Goal: Task Accomplishment & Management: Complete application form

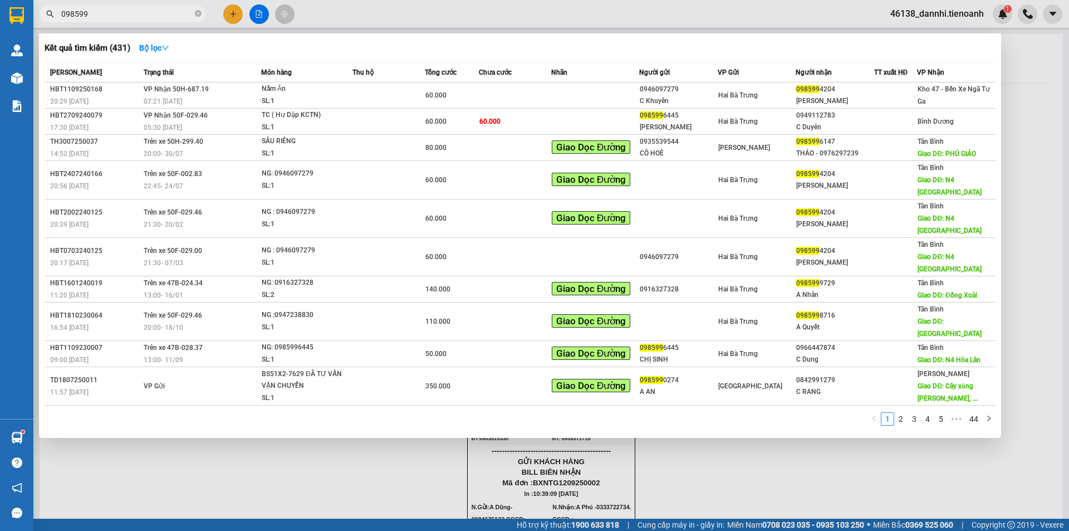
drag, startPoint x: 264, startPoint y: 470, endPoint x: 259, endPoint y: 462, distance: 10.5
click at [261, 465] on div at bounding box center [534, 265] width 1069 height 531
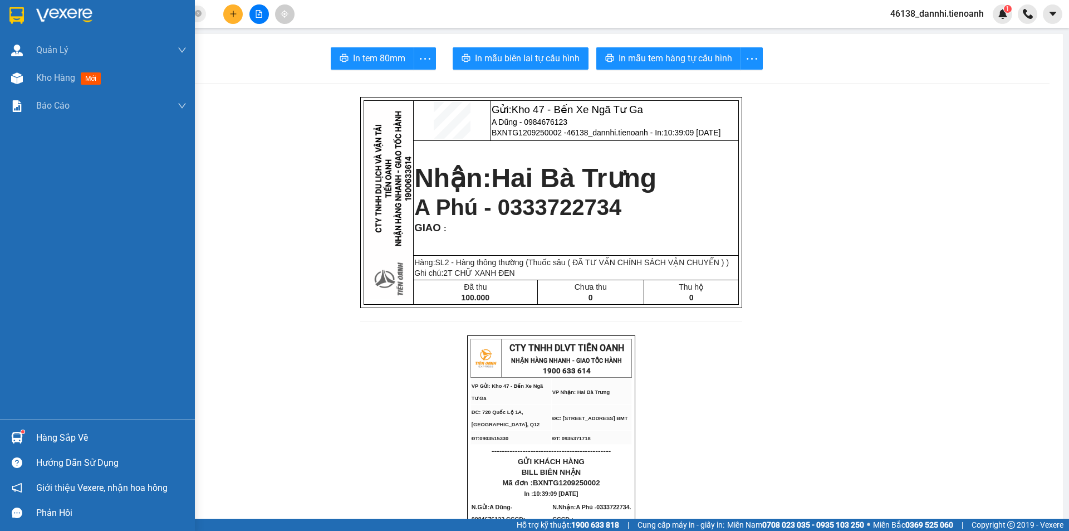
click at [16, 9] on img at bounding box center [16, 15] width 14 height 17
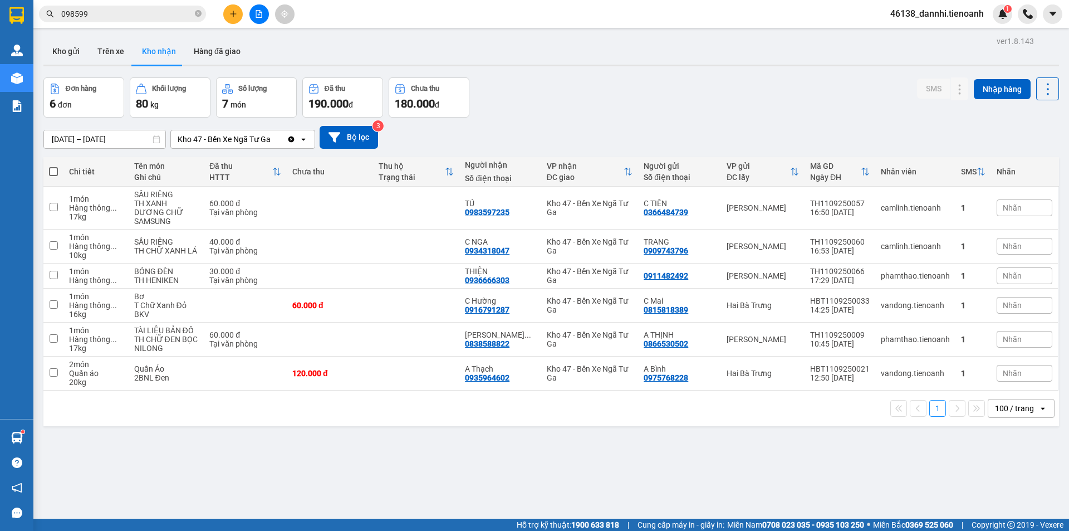
click at [761, 435] on div "ver 1.8.143 Kho gửi Trên xe Kho nhận Hàng đã giao Đơn hàng 6 đơn Khối lượng 80 …" at bounding box center [551, 298] width 1024 height 531
click at [934, 301] on icon at bounding box center [938, 305] width 8 height 8
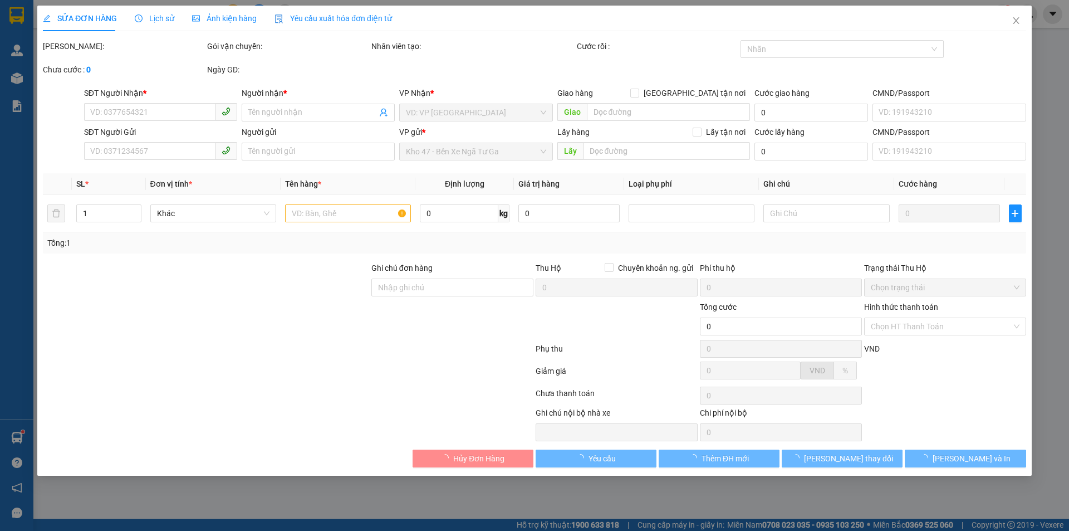
type input "0916791287"
type input "C Hường"
type input "0815818389"
type input "C Mai"
type input "60.000"
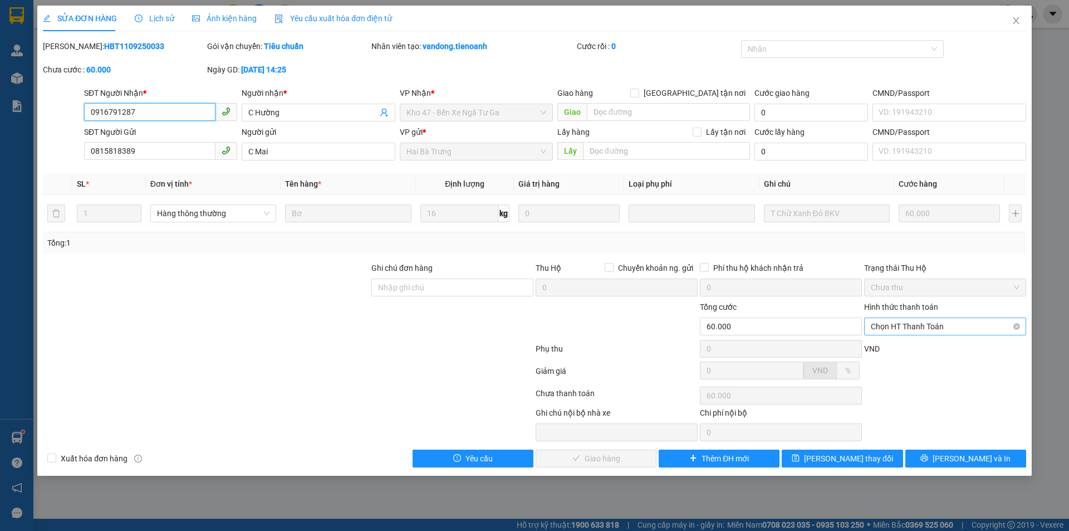
click at [902, 325] on span "Chọn HT Thanh Toán" at bounding box center [945, 326] width 149 height 17
click at [896, 346] on div "Tại văn phòng" at bounding box center [945, 348] width 149 height 12
type input "0"
click at [593, 467] on div "SỬA ĐƠN HÀNG Lịch sử Ảnh kiện hàng Yêu cầu xuất hóa đơn điện tử Total Paid Fee …" at bounding box center [534, 241] width 994 height 470
click at [609, 350] on div "Phụ thu" at bounding box center [616, 351] width 164 height 19
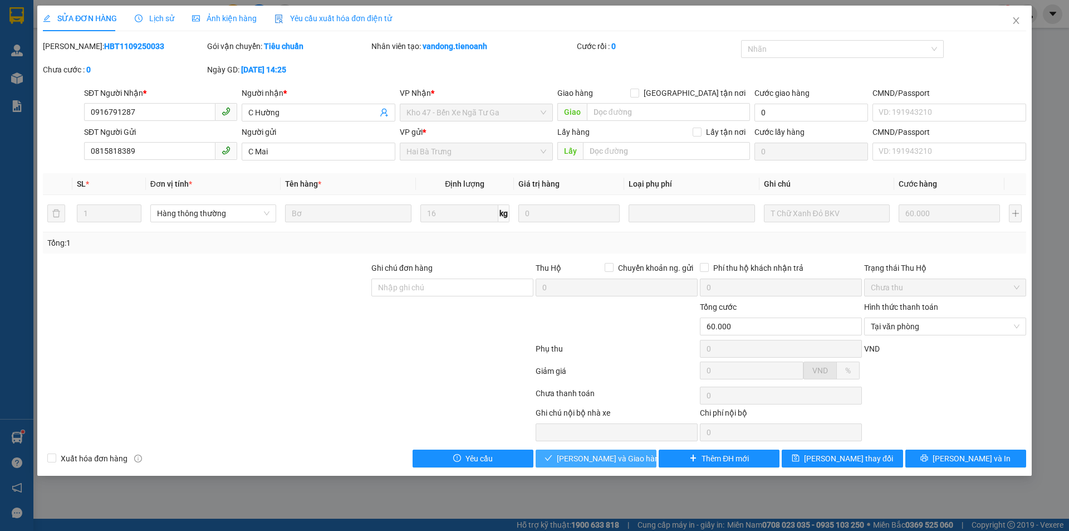
click at [593, 451] on button "[PERSON_NAME] và Giao hàng" at bounding box center [596, 458] width 121 height 18
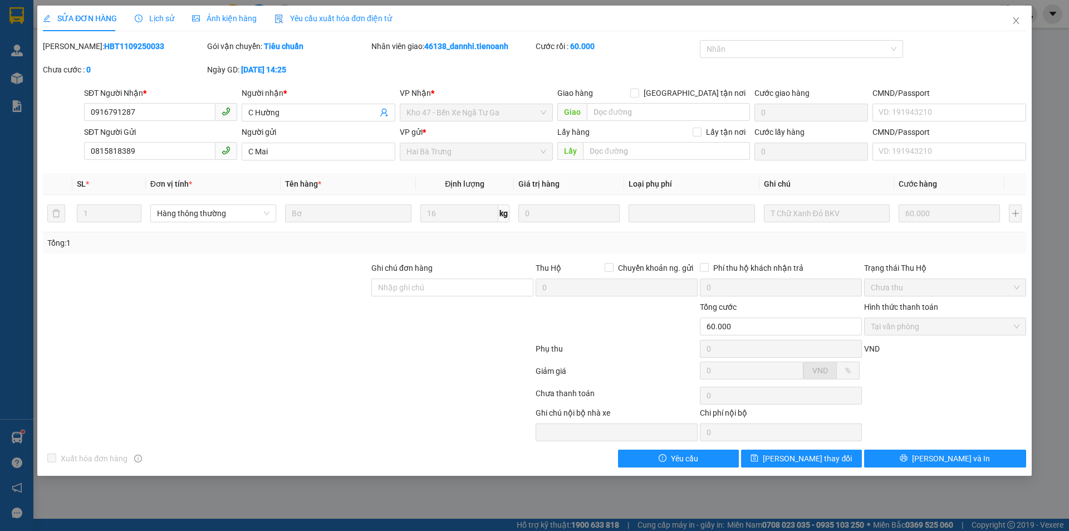
click at [126, 62] on div "Mã ĐH: HBT1109250033" at bounding box center [124, 51] width 164 height 23
click at [1019, 30] on span "Close" at bounding box center [1015, 21] width 31 height 31
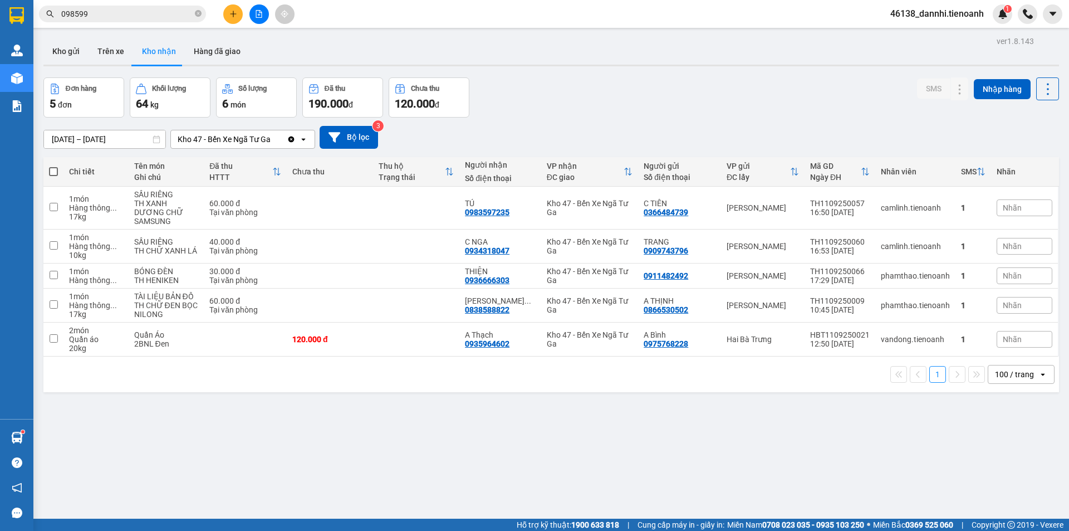
click at [576, 84] on div "Đơn hàng 5 đơn Khối lượng 64 kg Số lượng 6 món Đã thu 190.000 đ Chưa thu 120.00…" at bounding box center [551, 97] width 1016 height 40
click at [934, 205] on button at bounding box center [938, 207] width 16 height 19
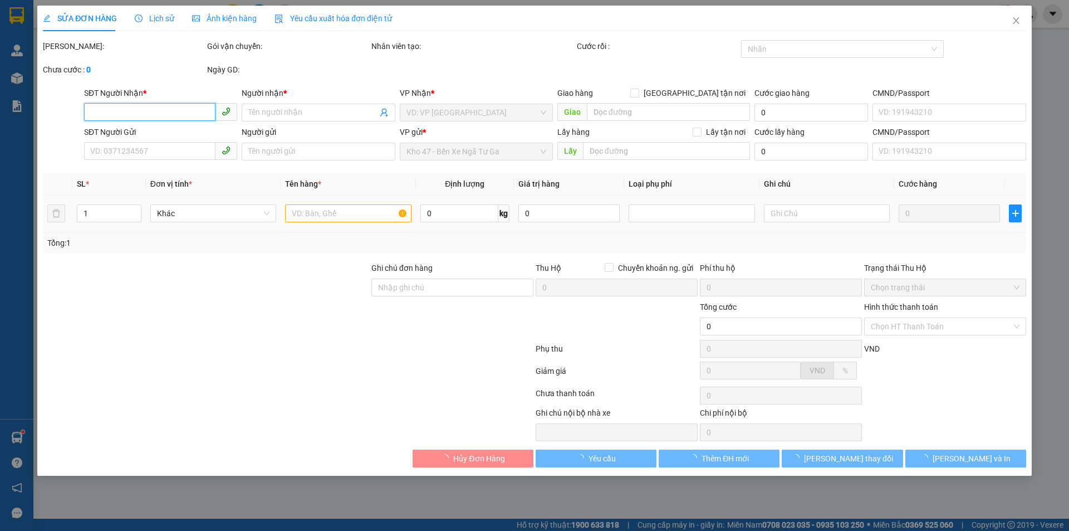
type input "0983597235"
type input "TÚ"
type input "0366484739"
type input "C TIÊN"
type input "60.000"
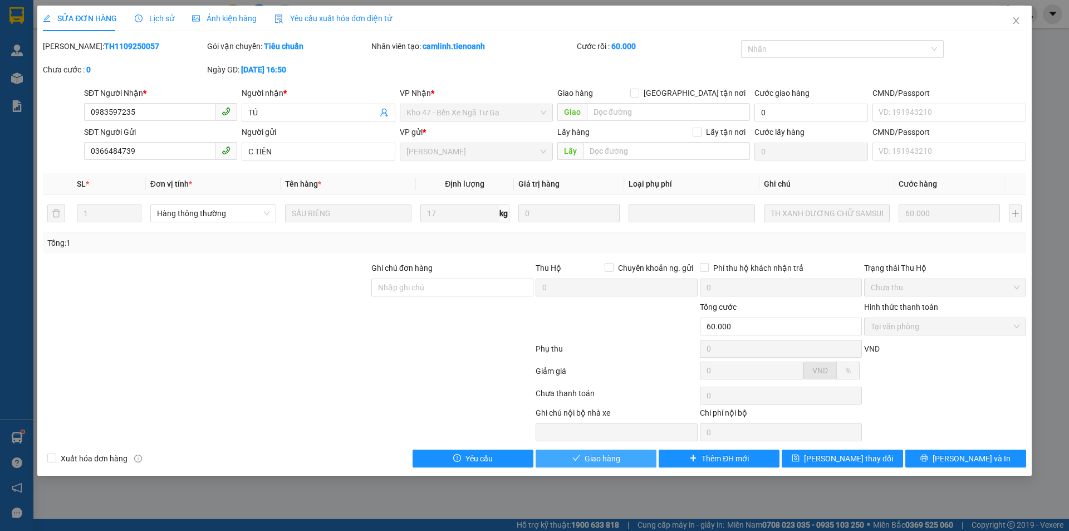
click at [625, 459] on button "Giao hàng" at bounding box center [596, 458] width 121 height 18
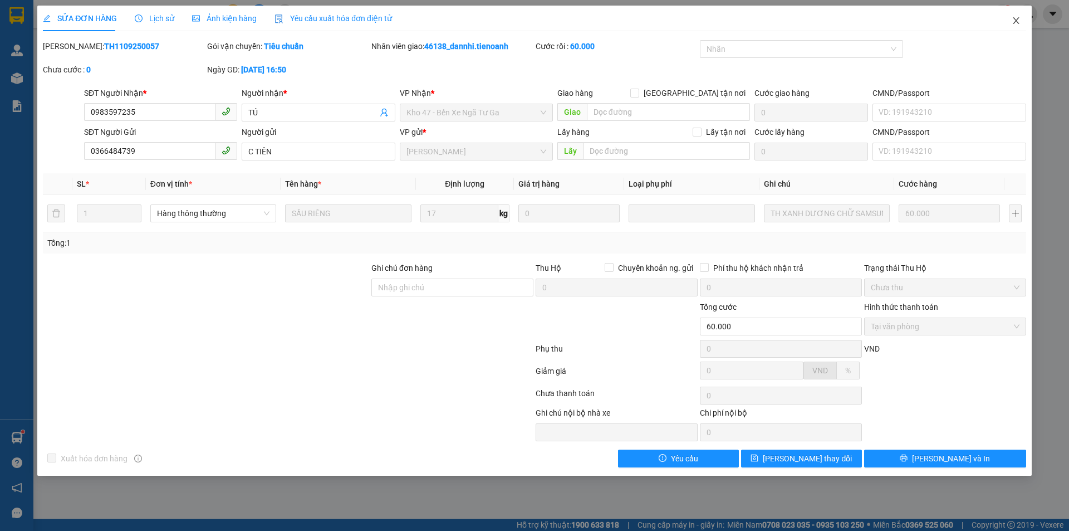
click at [1010, 26] on span "Close" at bounding box center [1015, 21] width 31 height 31
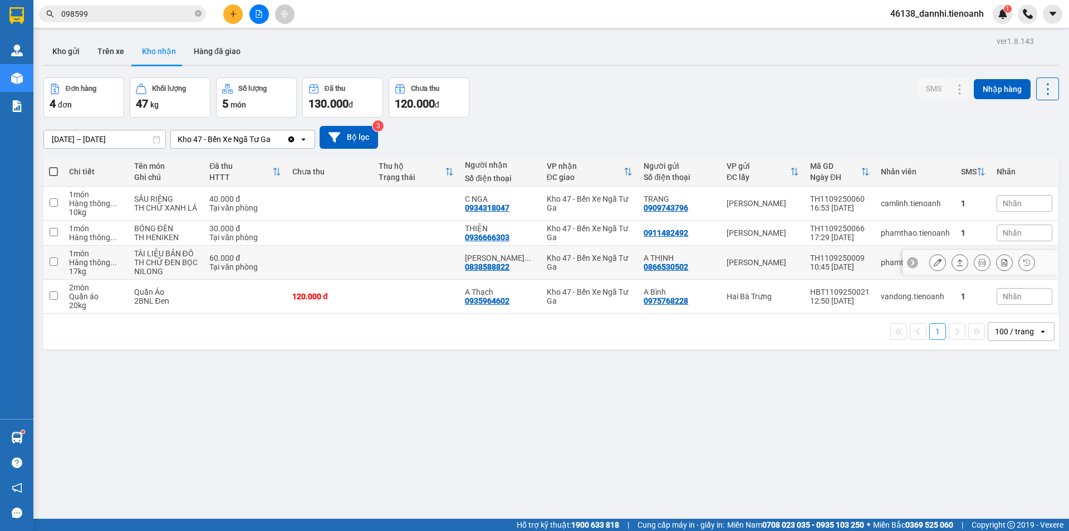
click at [934, 263] on icon at bounding box center [938, 262] width 8 height 8
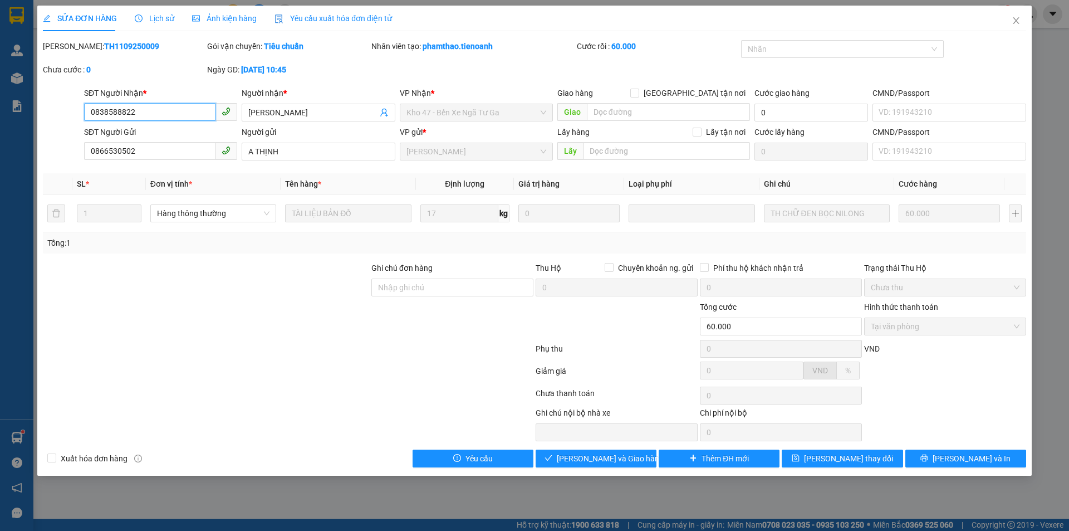
type input "0838588822"
type input "[PERSON_NAME]"
type input "0866530502"
type input "A THỊNH"
type input "60.000"
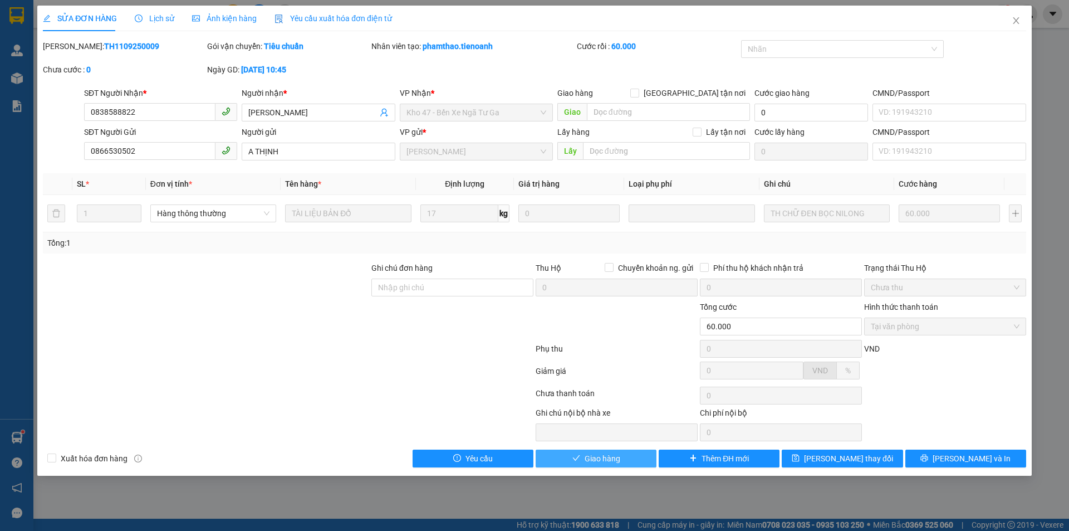
click at [587, 466] on button "Giao hàng" at bounding box center [596, 458] width 121 height 18
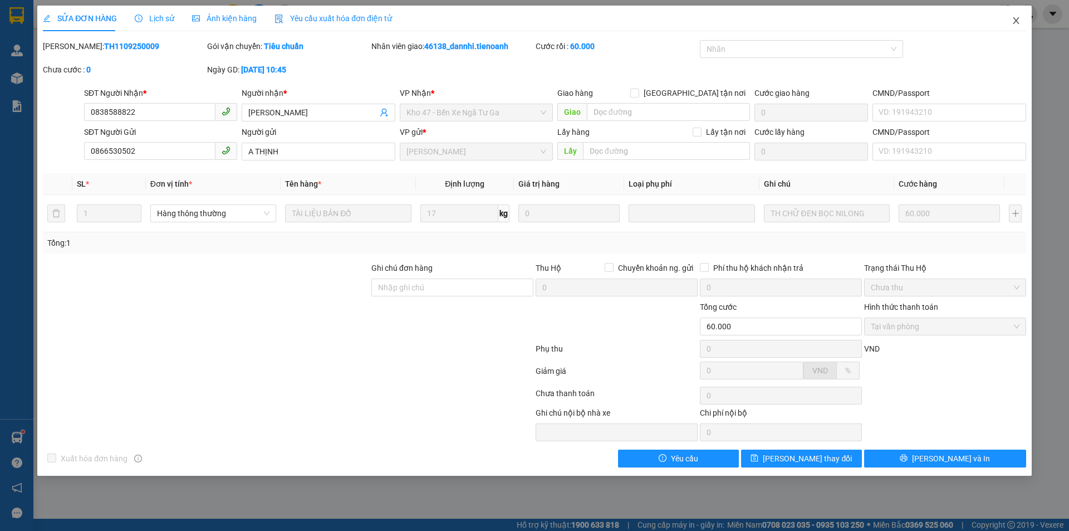
click at [1017, 20] on icon "close" at bounding box center [1016, 20] width 6 height 7
